Goal: Information Seeking & Learning: Find specific fact

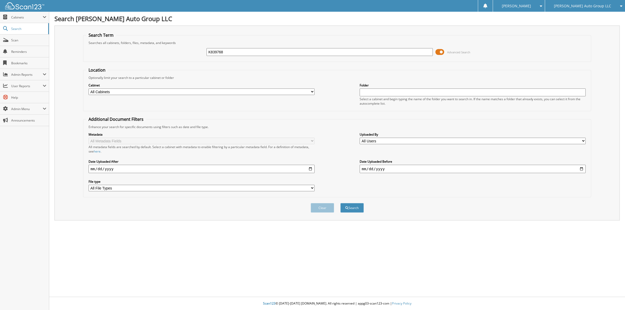
type input "K839768"
click at [340, 203] on button "Search" at bounding box center [351, 208] width 23 height 10
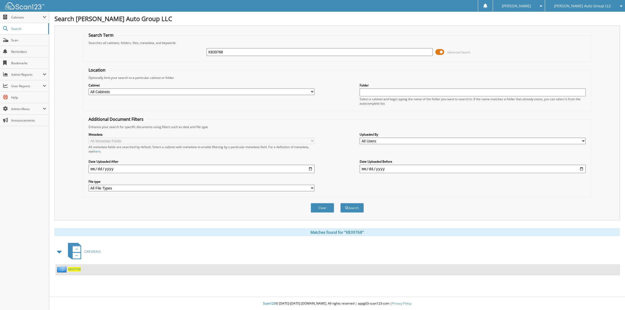
click at [70, 267] on span "K839768" at bounding box center [74, 269] width 13 height 4
